Goal: Transaction & Acquisition: Download file/media

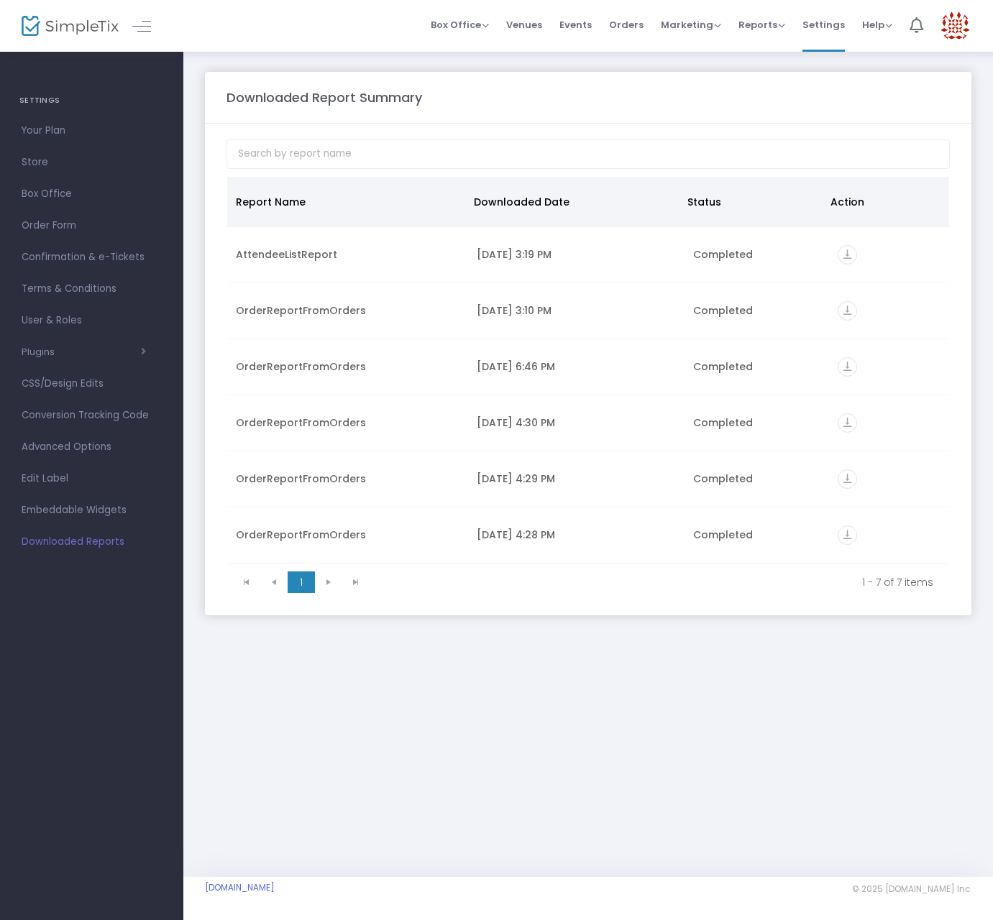
click at [451, 779] on div "Downloaded Report Summary Report Name Downloaded Date Status Action AttendeeLis…" at bounding box center [587, 463] width 809 height 827
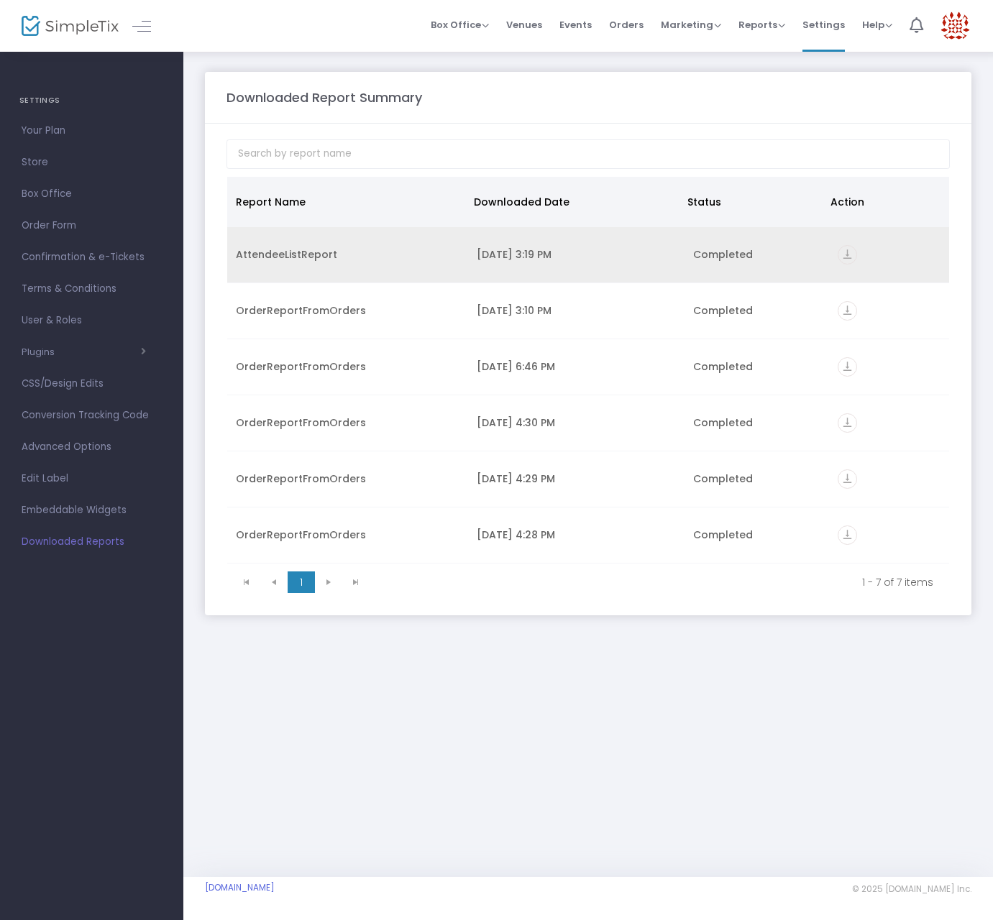
click at [328, 255] on div "AttendeeListReport" at bounding box center [348, 254] width 224 height 14
click at [829, 257] on td "vertical_align_bottom" at bounding box center [889, 255] width 120 height 56
click at [846, 257] on icon "vertical_align_bottom" at bounding box center [846, 254] width 19 height 19
